Goal: Task Accomplishment & Management: Use online tool/utility

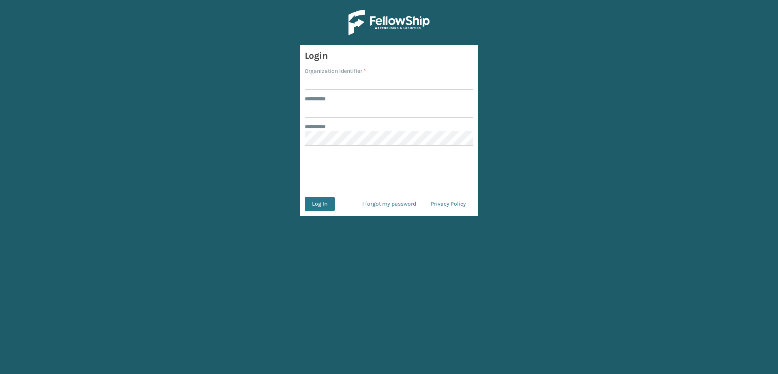
type input "m"
type input "Vancouver Remco"
click at [341, 111] on input "******** *" at bounding box center [389, 110] width 168 height 15
type input "*******"
click at [320, 201] on button "Log In" at bounding box center [320, 204] width 30 height 15
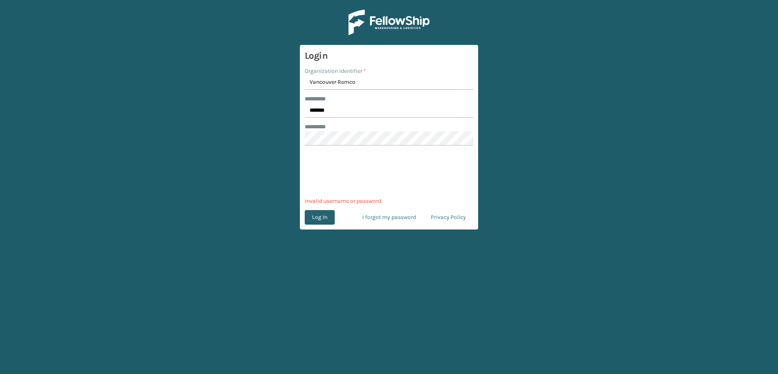
click at [314, 213] on button "Log In" at bounding box center [320, 217] width 30 height 15
click at [264, 134] on main "Login Organization Identifier * Vancouver Remco ******** * ******* ******** * 0…" at bounding box center [389, 187] width 778 height 374
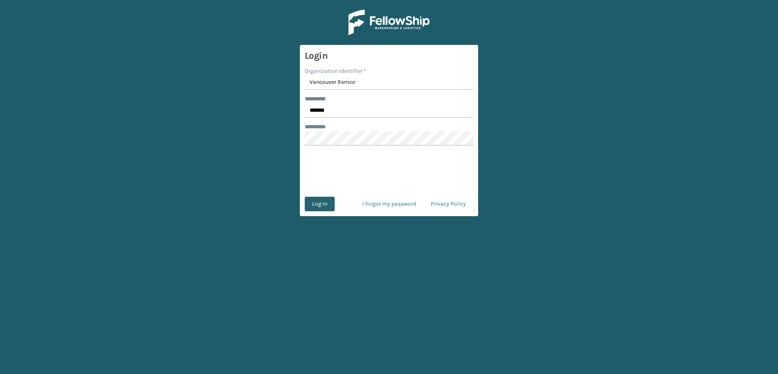
click at [325, 209] on button "Log In" at bounding box center [320, 204] width 30 height 15
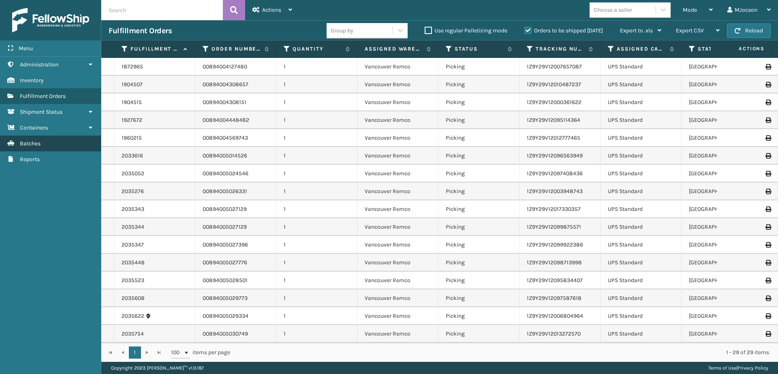
click at [43, 146] on link "Batches" at bounding box center [50, 144] width 101 height 16
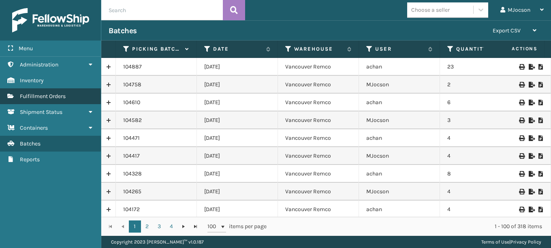
click at [64, 98] on span "Fulfillment Orders" at bounding box center [43, 96] width 46 height 7
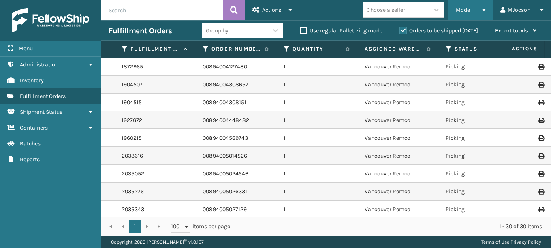
click at [471, 10] on div "Mode" at bounding box center [471, 10] width 30 height 20
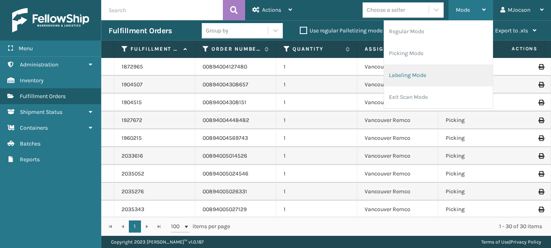
click at [408, 75] on li "Labeling Mode" at bounding box center [438, 75] width 109 height 22
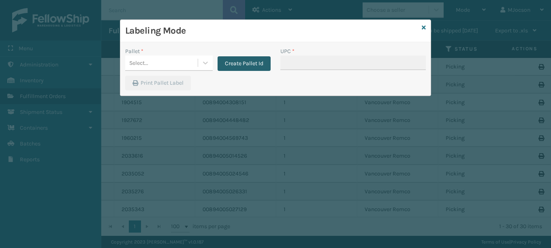
click at [243, 62] on button "Create Pallet Id" at bounding box center [243, 63] width 53 height 15
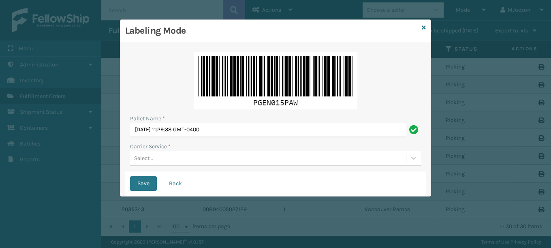
click at [143, 159] on div "Select..." at bounding box center [143, 158] width 19 height 9
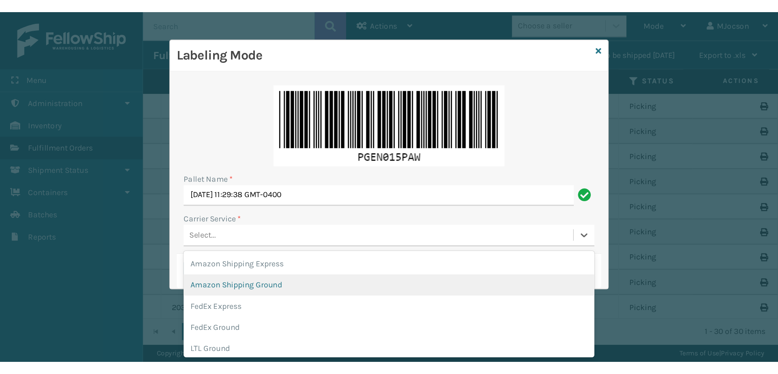
scroll to position [93, 0]
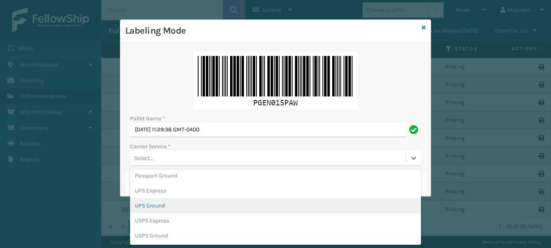
click at [170, 209] on div "UPS Ground" at bounding box center [275, 205] width 291 height 15
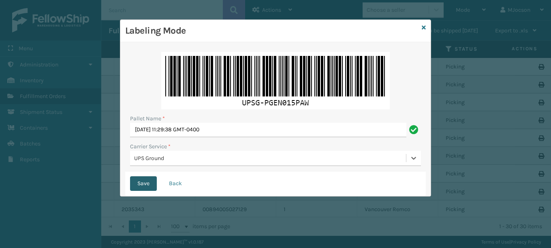
click at [142, 179] on button "Save" at bounding box center [143, 183] width 27 height 15
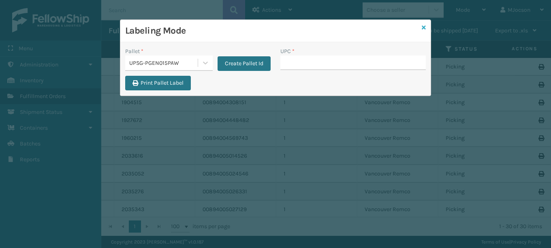
click at [422, 26] on icon at bounding box center [424, 28] width 4 height 6
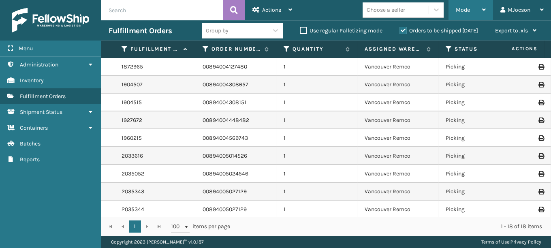
click at [485, 9] on icon at bounding box center [484, 10] width 4 height 6
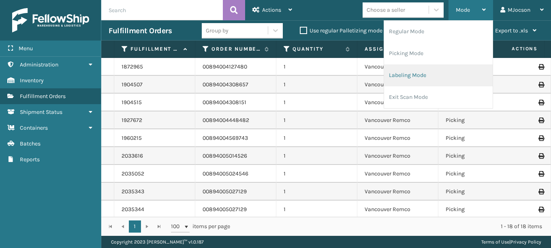
click at [413, 75] on li "Labeling Mode" at bounding box center [438, 75] width 109 height 22
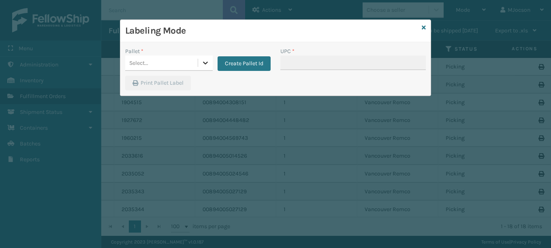
click at [207, 64] on icon at bounding box center [205, 63] width 8 height 8
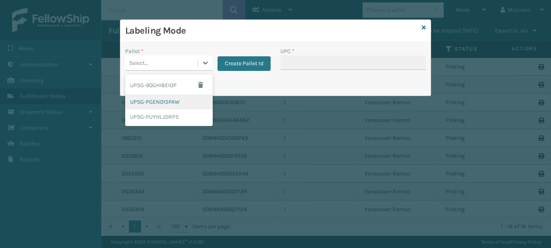
click at [182, 104] on div "UPSG-PGEN015PAW" at bounding box center [168, 101] width 87 height 15
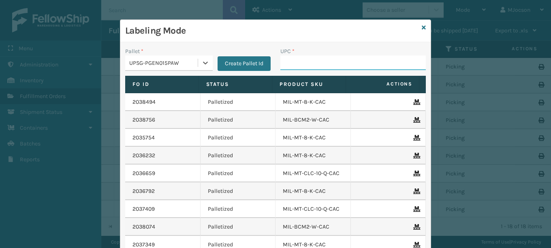
click at [286, 67] on input "UPC *" at bounding box center [352, 62] width 145 height 15
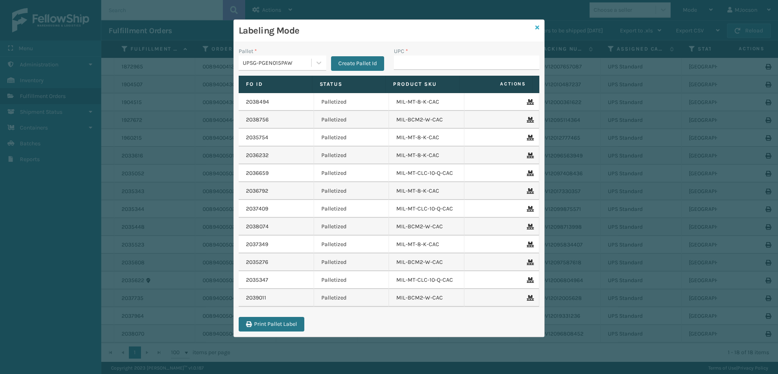
click at [537, 28] on icon at bounding box center [537, 28] width 4 height 6
